Goal: Check status: Check status

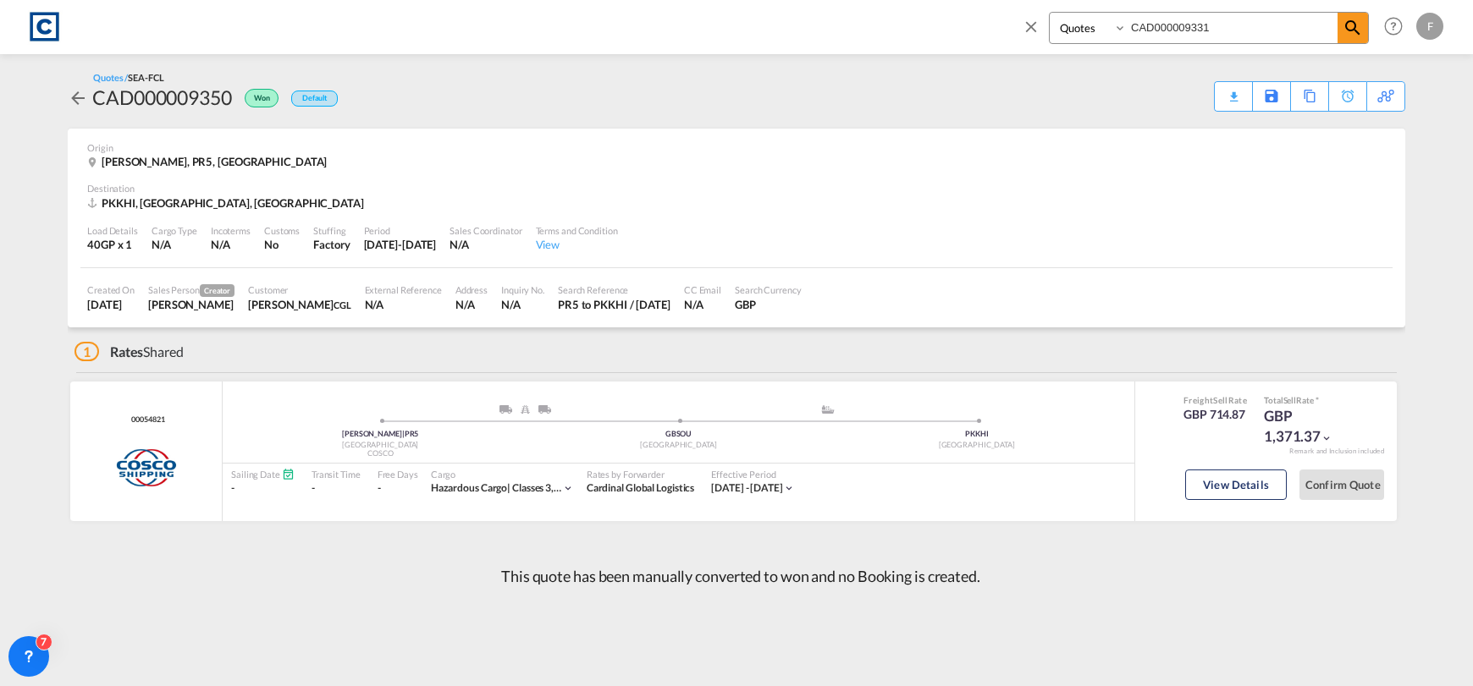
select select "Quotes"
type input "CAD000009331"
click at [1352, 30] on md-icon "icon-magnify" at bounding box center [1352, 28] width 20 height 20
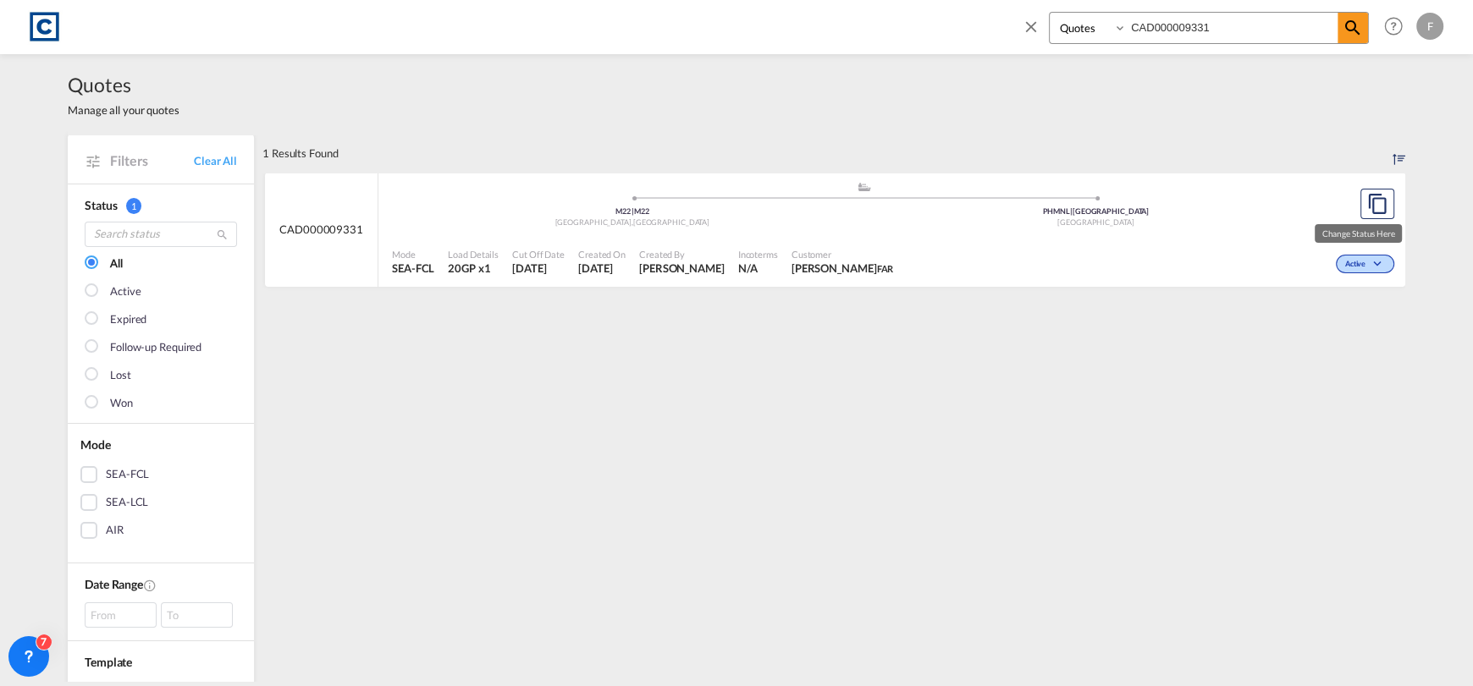
click at [1348, 267] on span "Active" at bounding box center [1357, 265] width 25 height 12
click at [1340, 340] on span "Won" at bounding box center [1332, 337] width 43 height 19
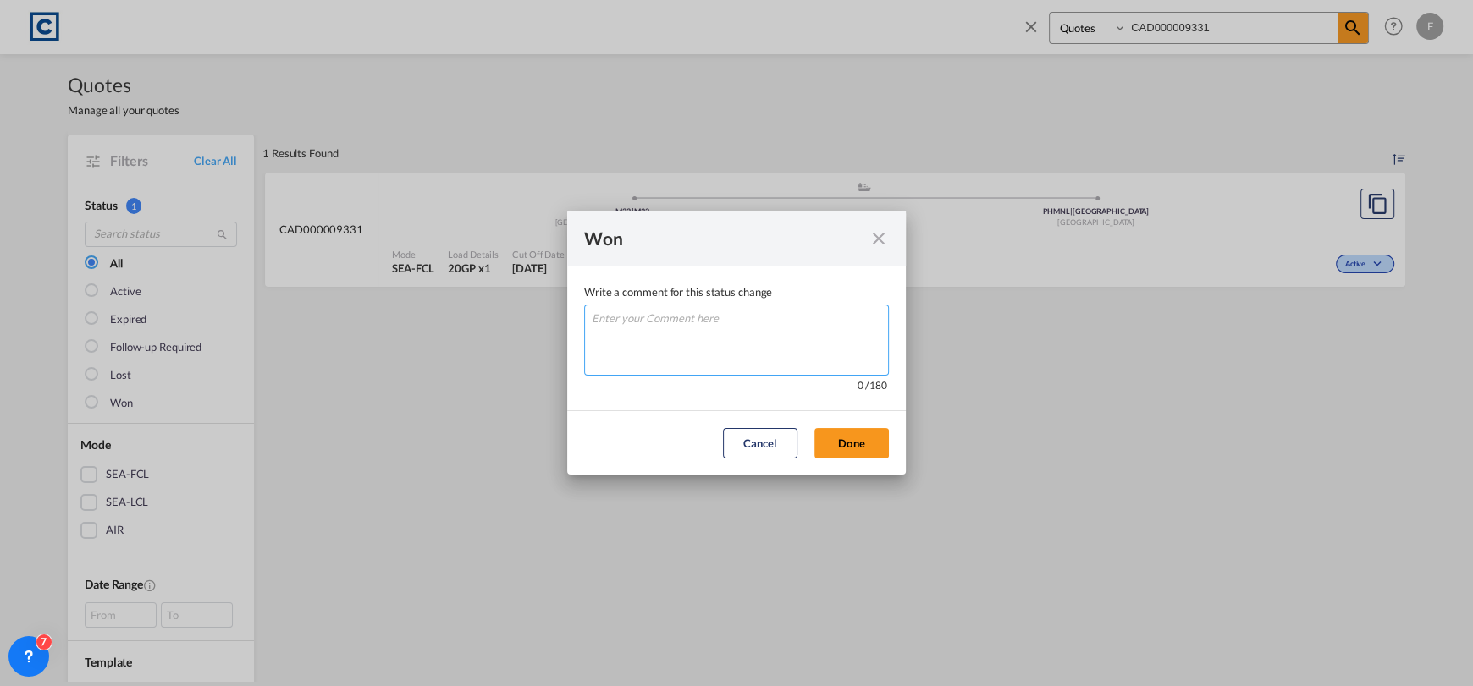
click at [805, 340] on textarea "Write a comment ..." at bounding box center [736, 340] width 305 height 71
type textarea "W"
click at [855, 443] on button "Done" at bounding box center [851, 443] width 74 height 30
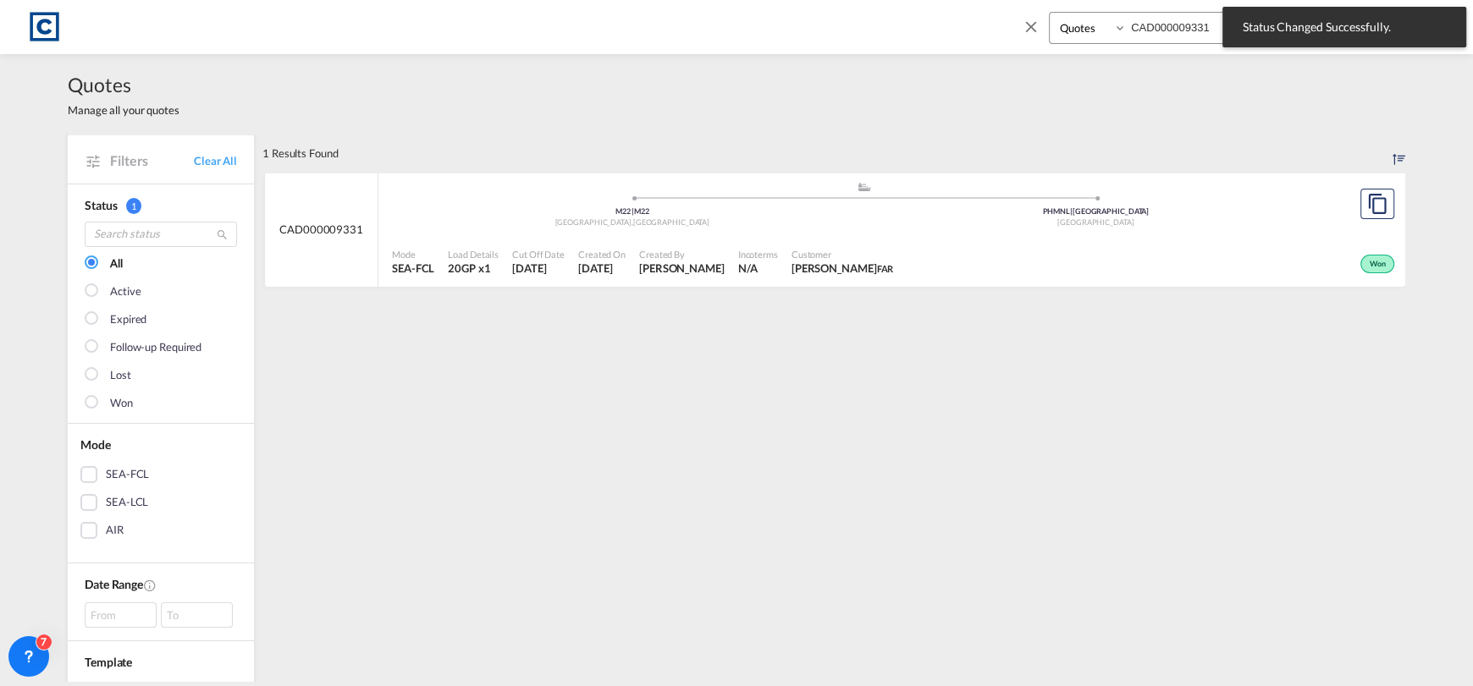
click at [1201, 261] on div "Won" at bounding box center [1149, 262] width 498 height 42
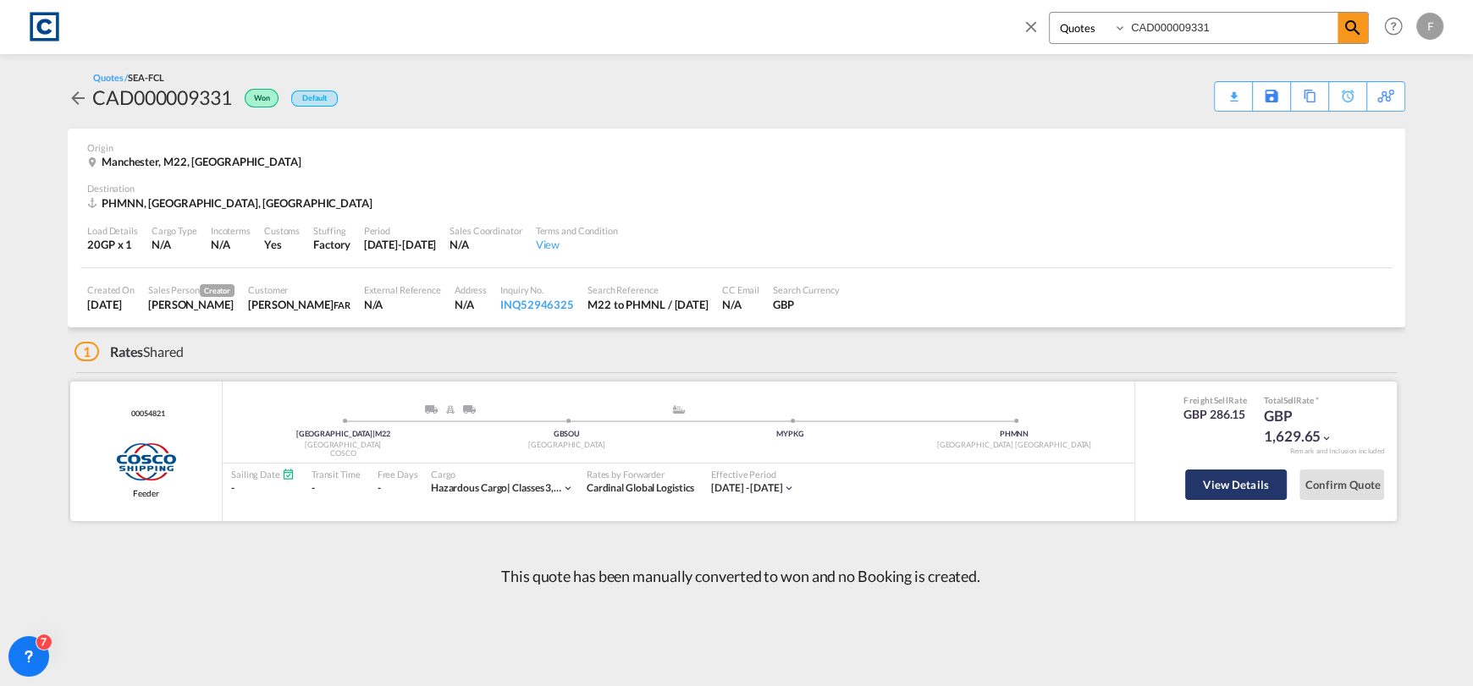
click at [1258, 482] on button "View Details" at bounding box center [1236, 485] width 102 height 30
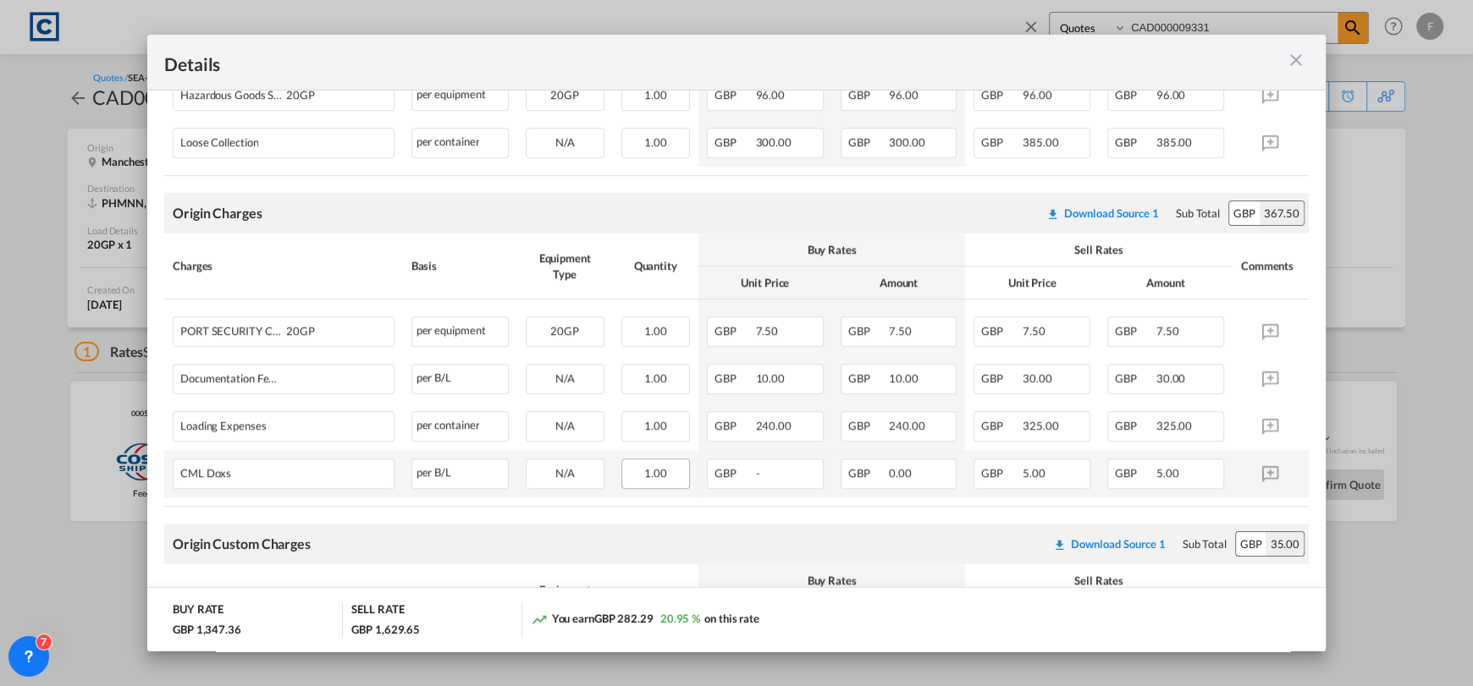
scroll to position [1019, 0]
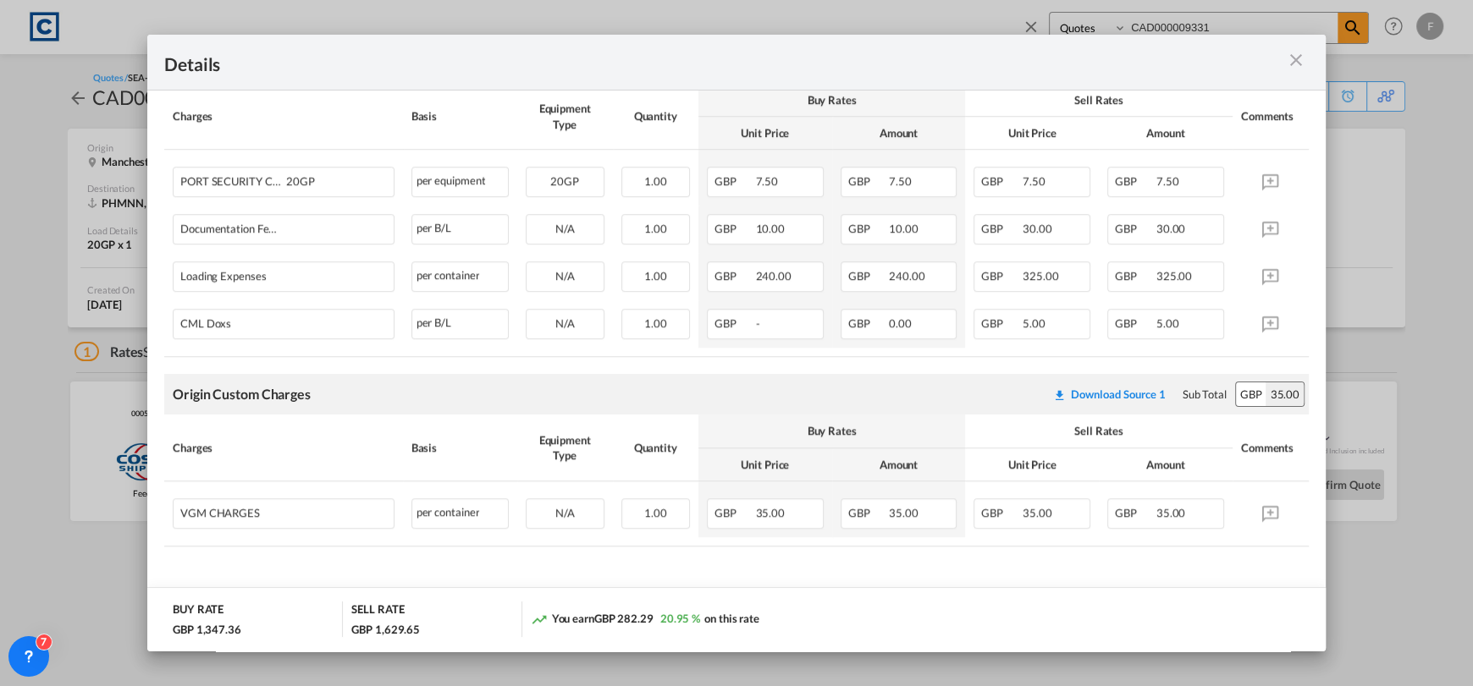
click at [34, 284] on div "Details Pickup Door [GEOGRAPHIC_DATA], [GEOGRAPHIC_DATA] Pickup Service Type [G…" at bounding box center [736, 343] width 1473 height 686
click at [1291, 62] on md-icon "icon-close m-3 fg-AAA8AD cursor" at bounding box center [1296, 60] width 20 height 20
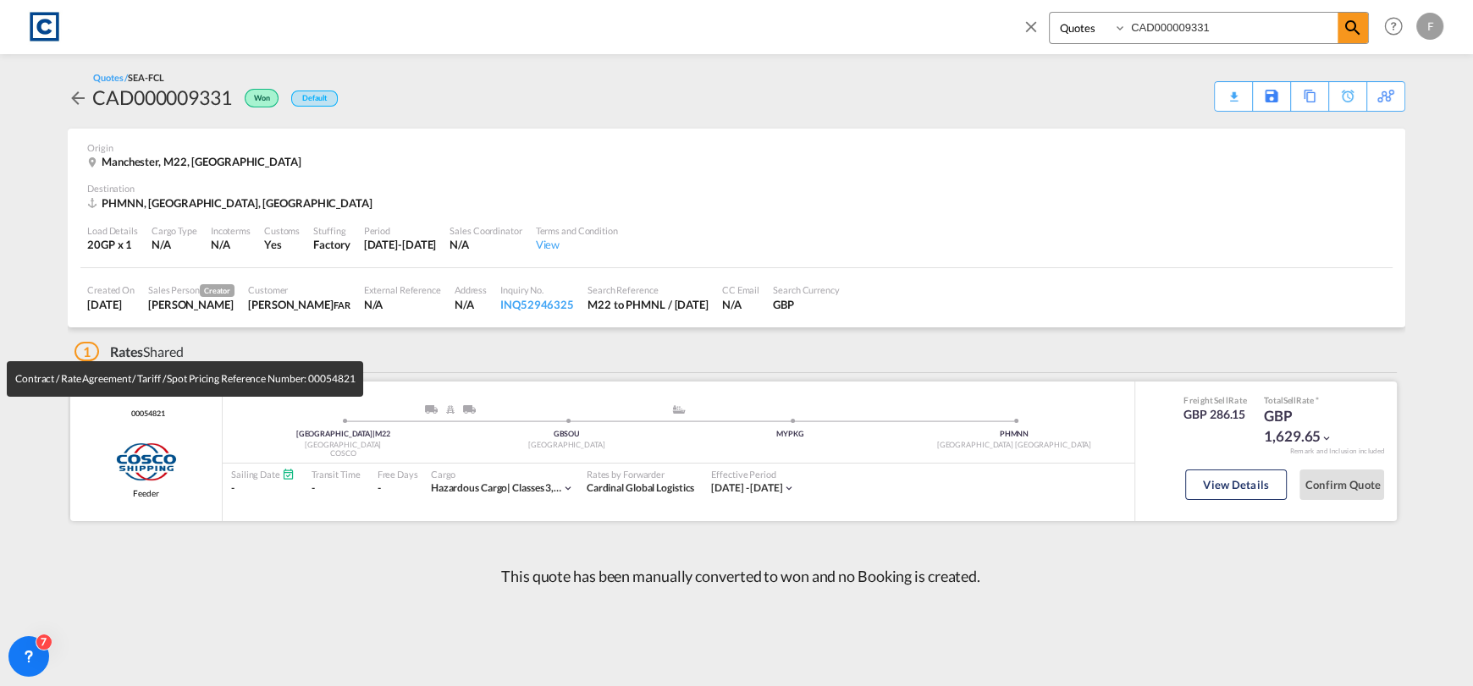
click at [159, 416] on span "00054821" at bounding box center [145, 414] width 37 height 11
copy span "00054821"
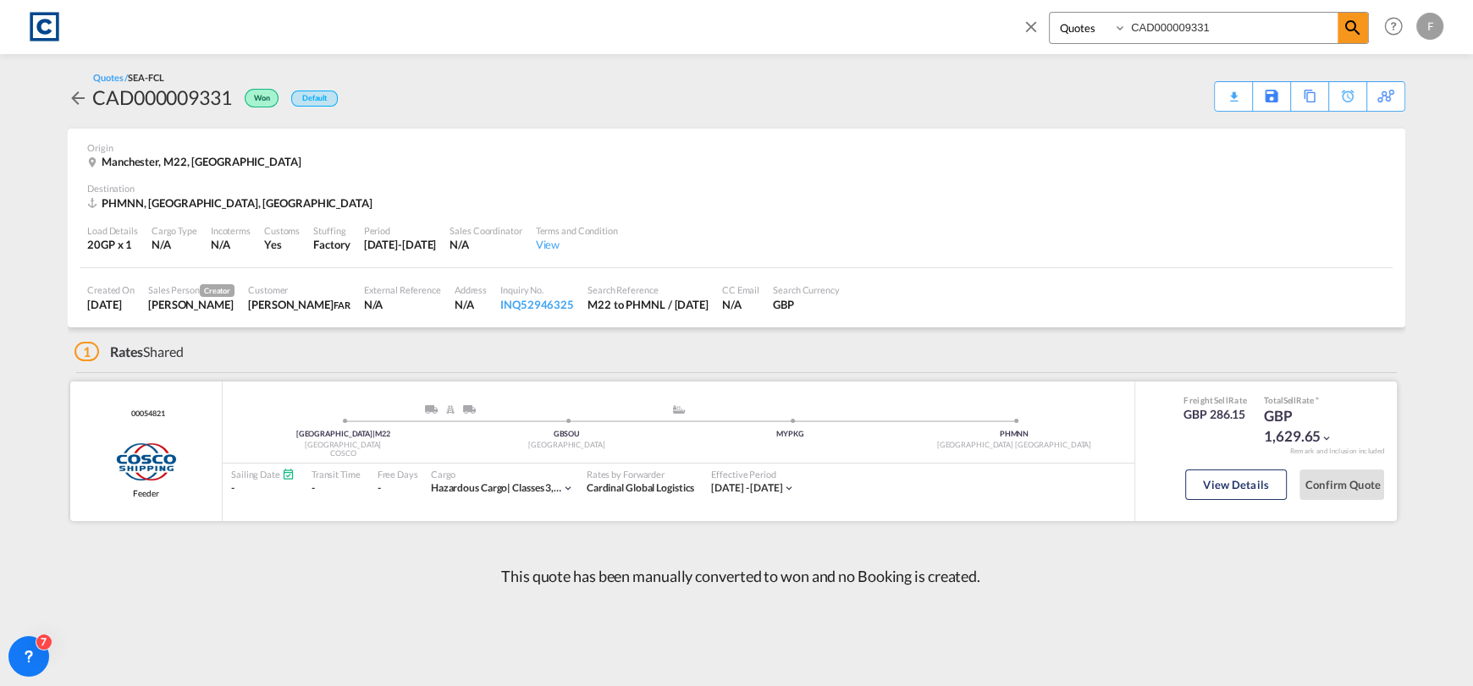
click at [1245, 467] on div "View Details" at bounding box center [1236, 489] width 102 height 48
click at [1236, 496] on button "View Details" at bounding box center [1236, 485] width 102 height 30
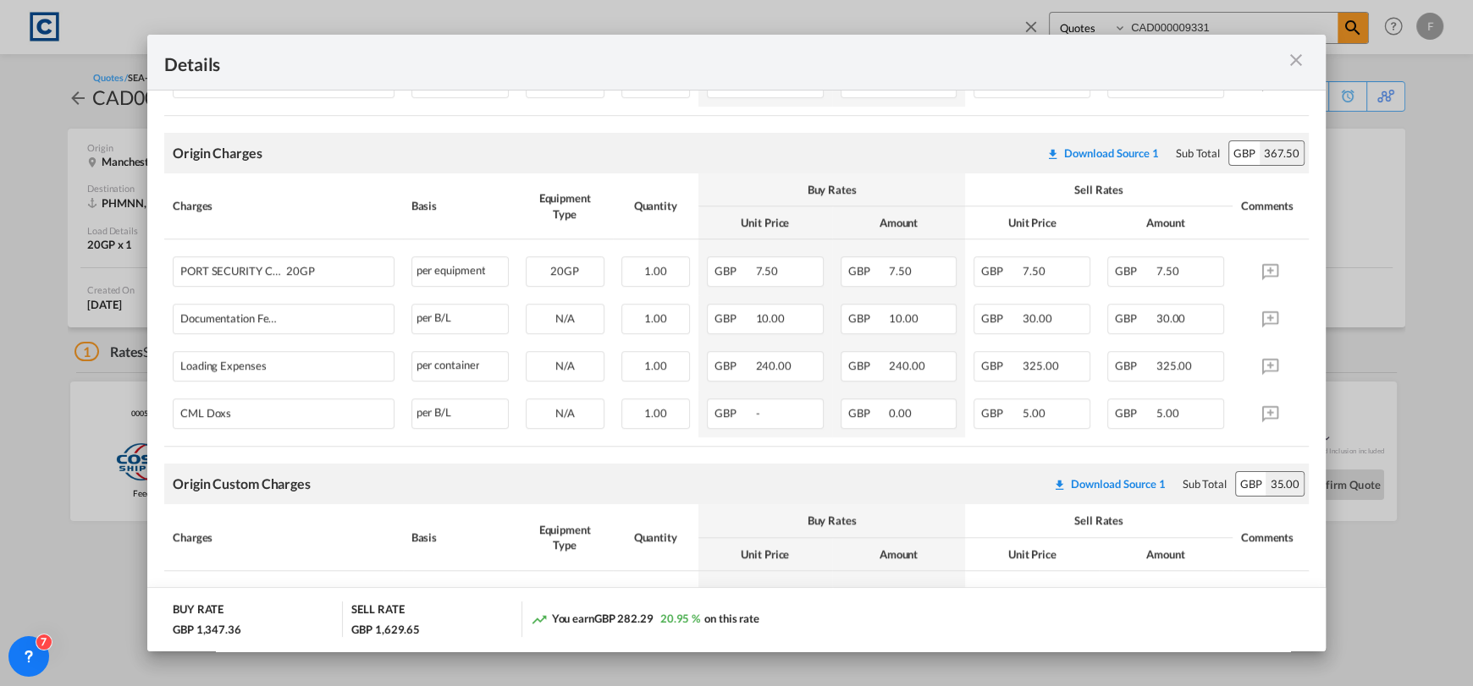
scroll to position [931, 0]
